Goal: Information Seeking & Learning: Learn about a topic

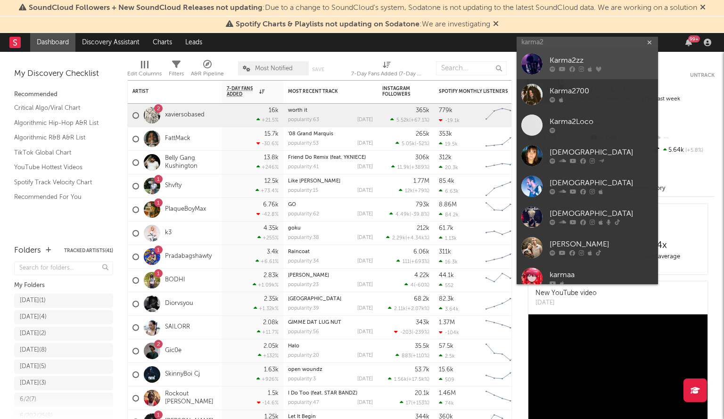
type input "karma2"
click at [541, 61] on div at bounding box center [532, 63] width 21 height 21
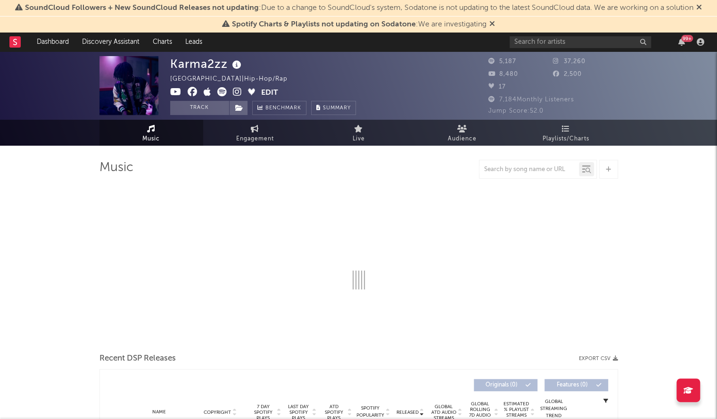
select select "6m"
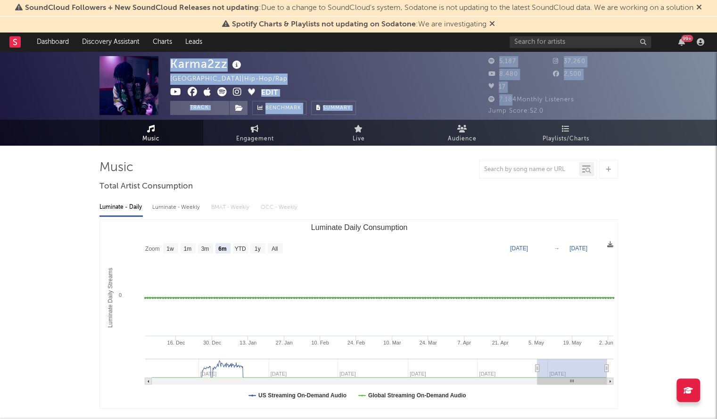
drag, startPoint x: 510, startPoint y: 96, endPoint x: 462, endPoint y: 93, distance: 48.2
click at [462, 93] on div "Karma2zz [GEOGRAPHIC_DATA] | Hip-Hop/Rap Edit Track Benchmark Summary 5,187 37,…" at bounding box center [358, 85] width 717 height 68
click at [497, 97] on span "7,184 Monthly Listeners" at bounding box center [532, 100] width 86 height 6
